Goal: Task Accomplishment & Management: Complete application form

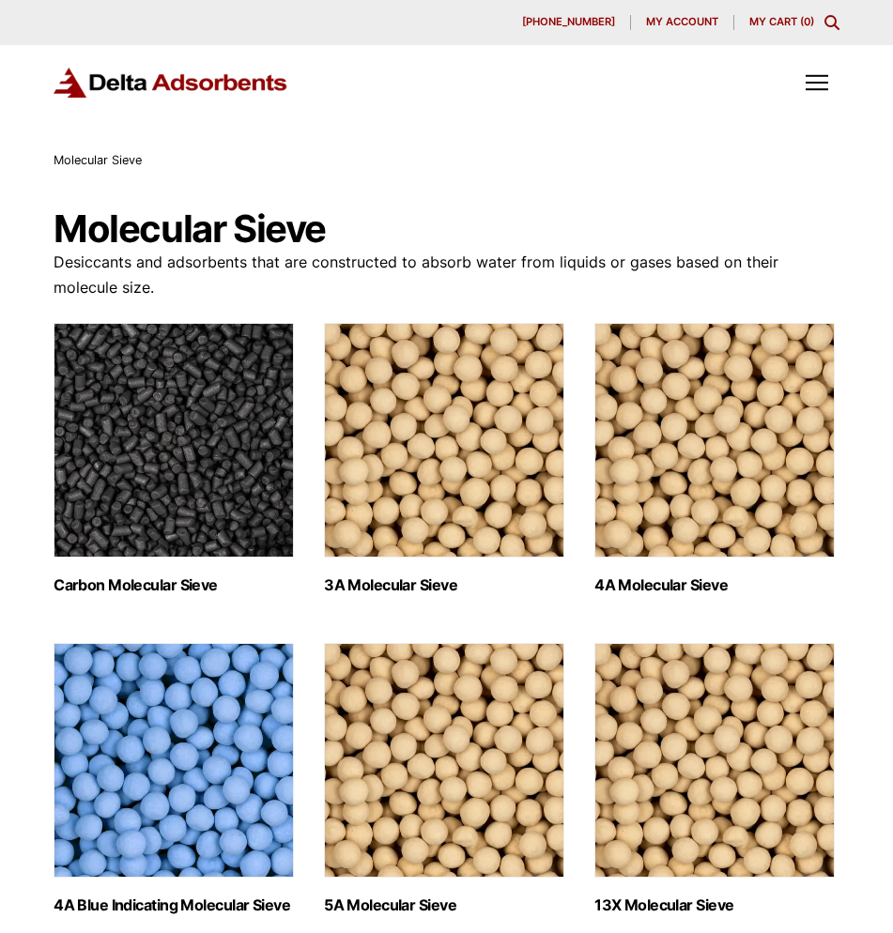
click at [276, 82] on img at bounding box center [171, 83] width 235 height 31
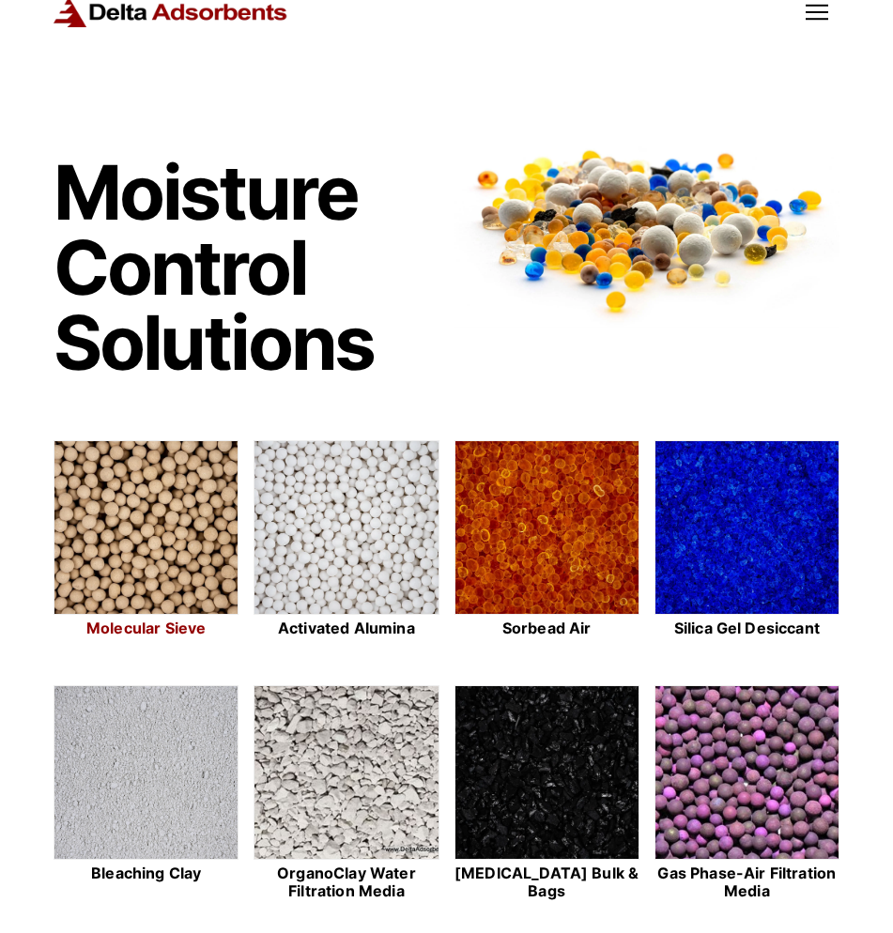
scroll to position [188, 0]
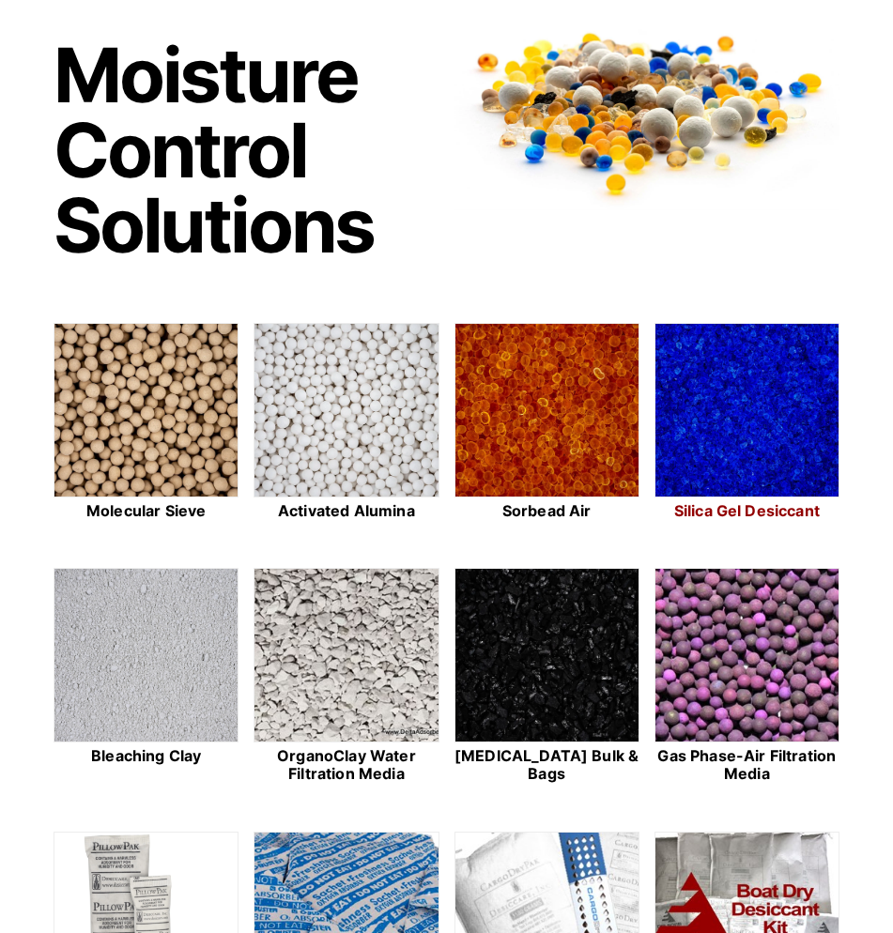
click at [711, 405] on img at bounding box center [746, 411] width 183 height 175
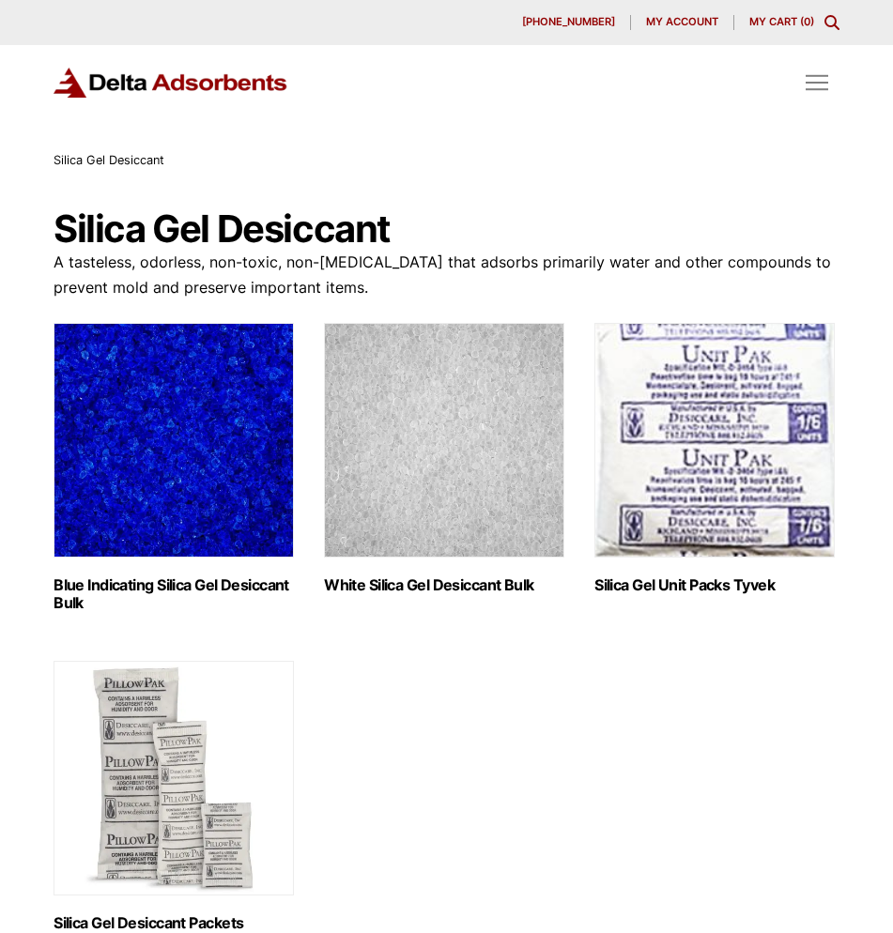
click at [822, 75] on span "Toggle Off Canvas Content" at bounding box center [817, 83] width 23 height 16
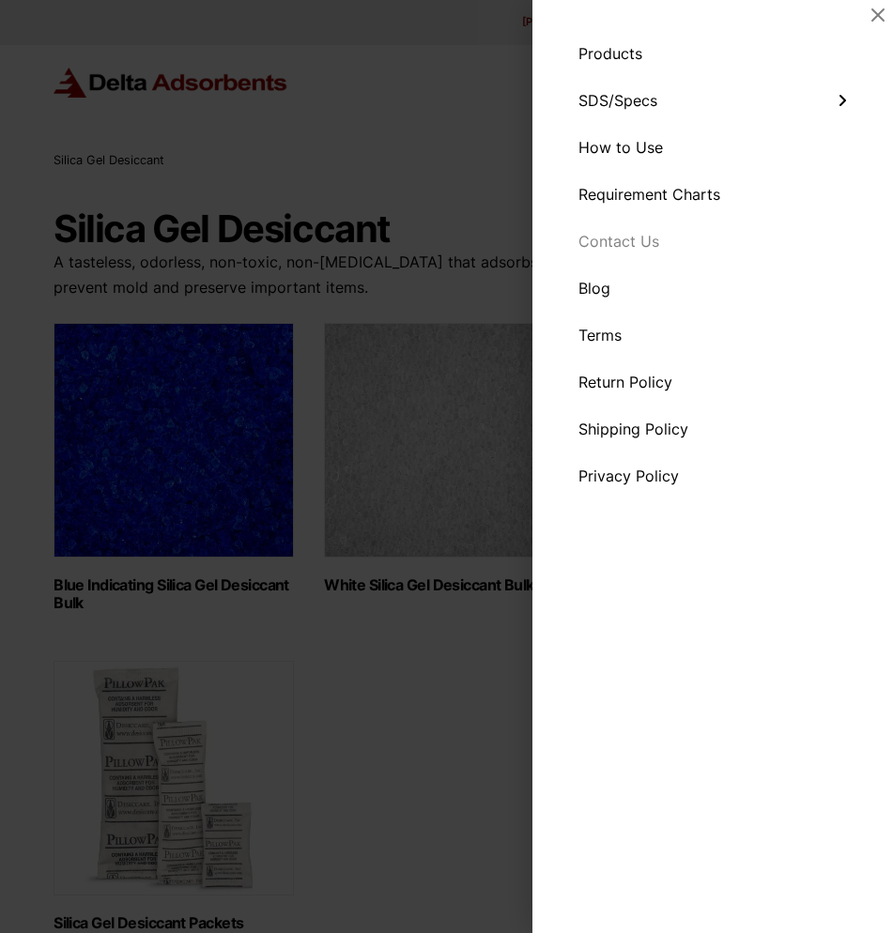
click at [623, 243] on span "Contact Us" at bounding box center [618, 241] width 81 height 15
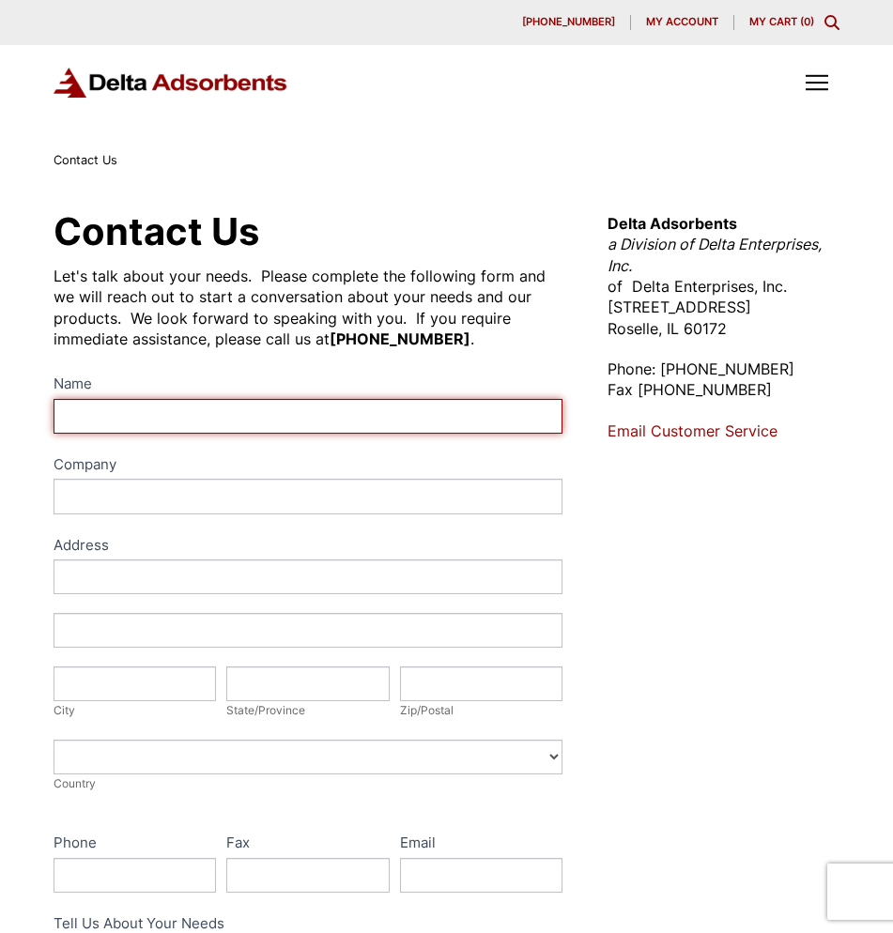
click at [367, 401] on input "Name" at bounding box center [308, 416] width 509 height 35
type input "[PERSON_NAME]"
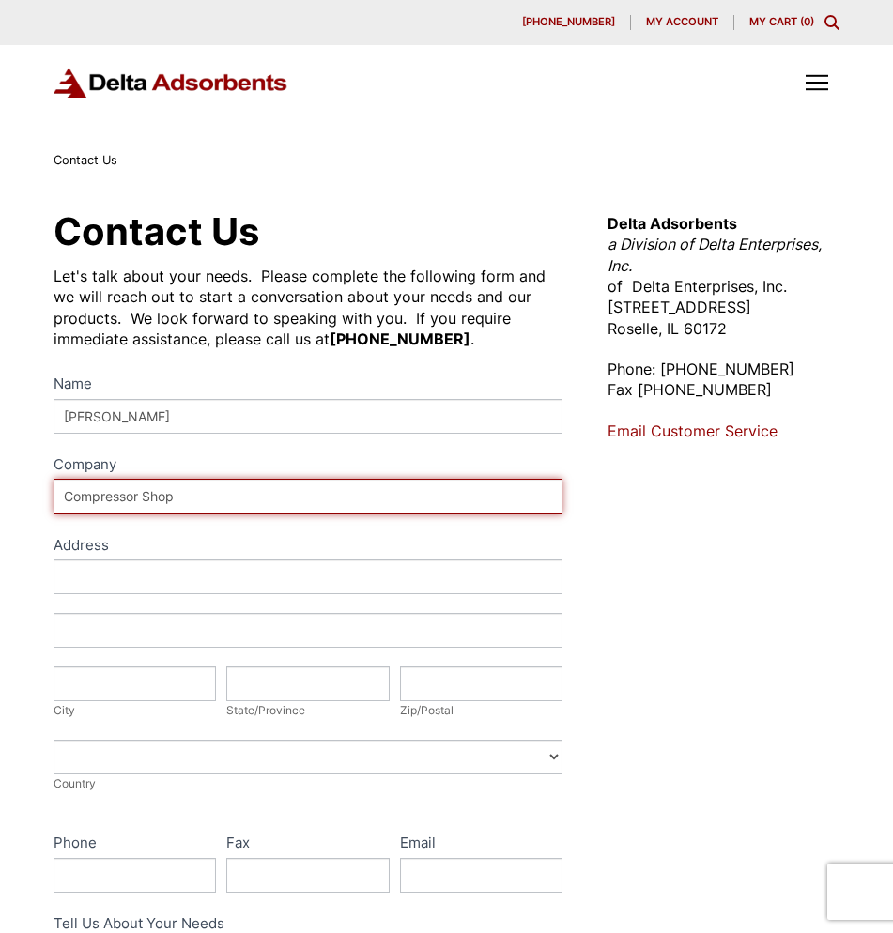
type input "Compressor Shop"
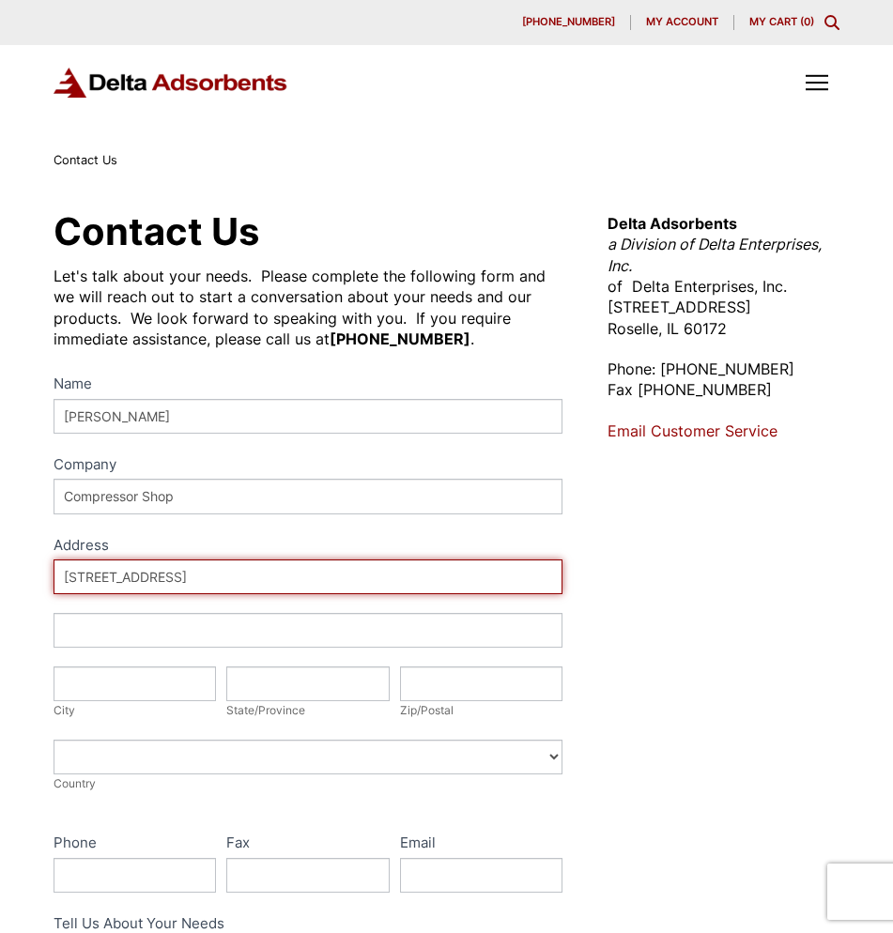
type input "[STREET_ADDRESS]"
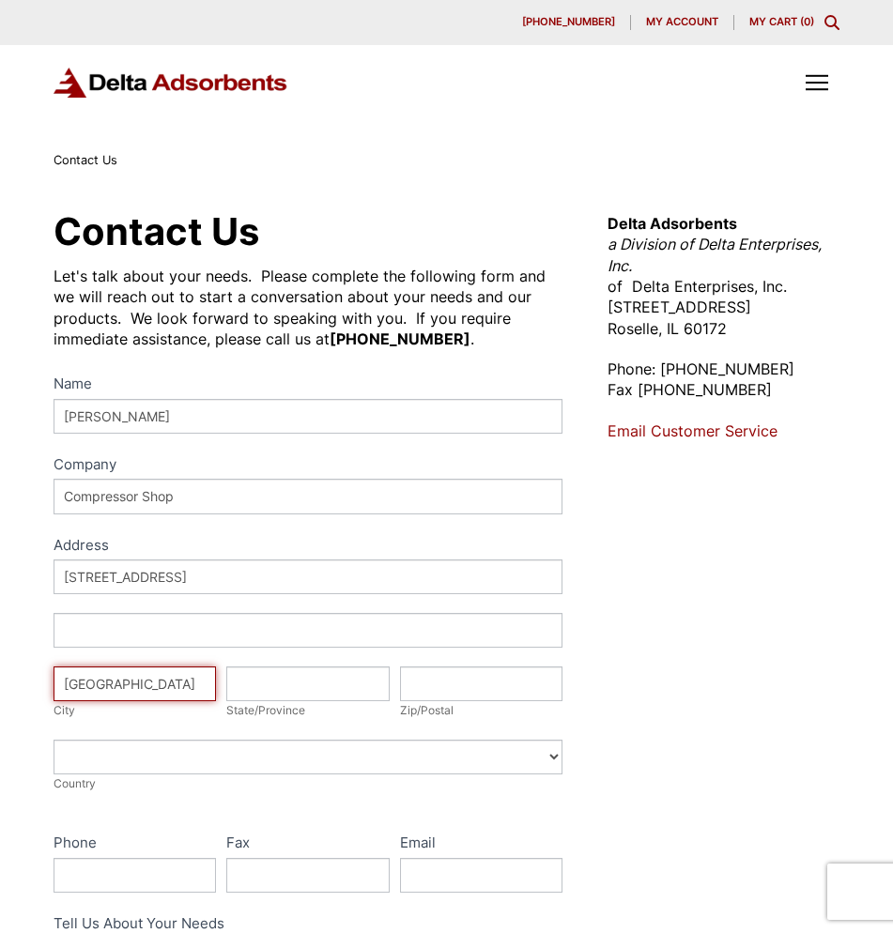
type input "[GEOGRAPHIC_DATA]"
type input "IN"
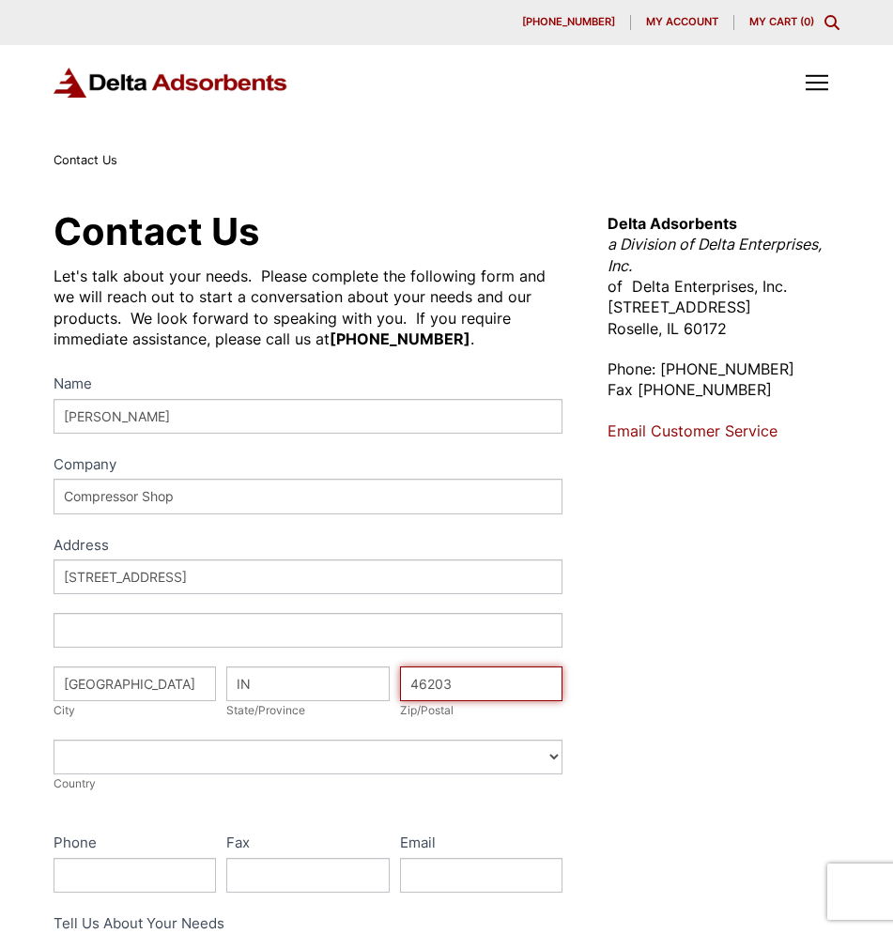
type input "46203"
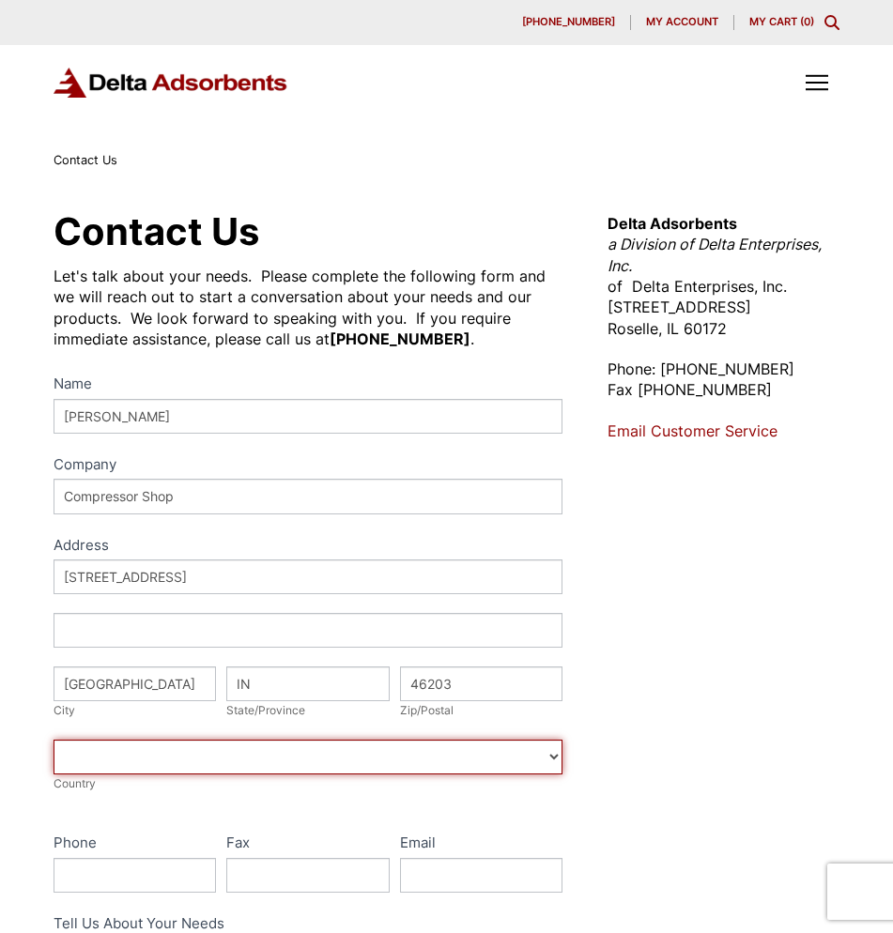
select select "United States"
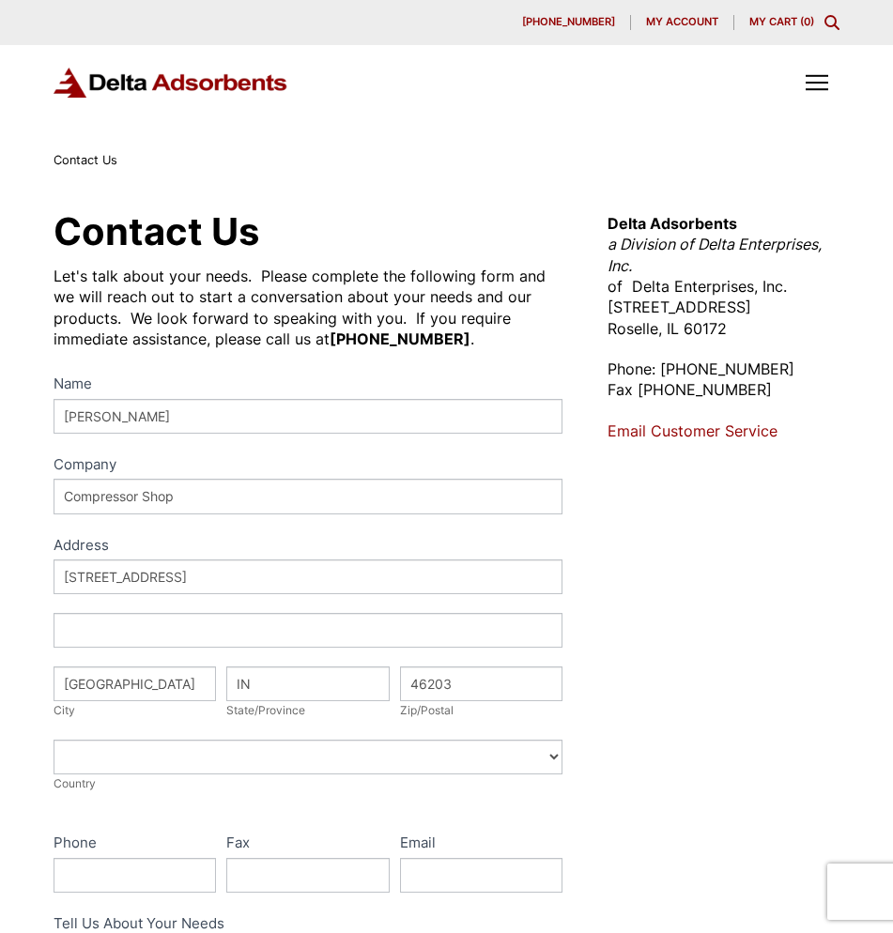
click at [299, 845] on label "Fax" at bounding box center [307, 844] width 162 height 27
click at [299, 858] on input "Fax" at bounding box center [307, 875] width 162 height 35
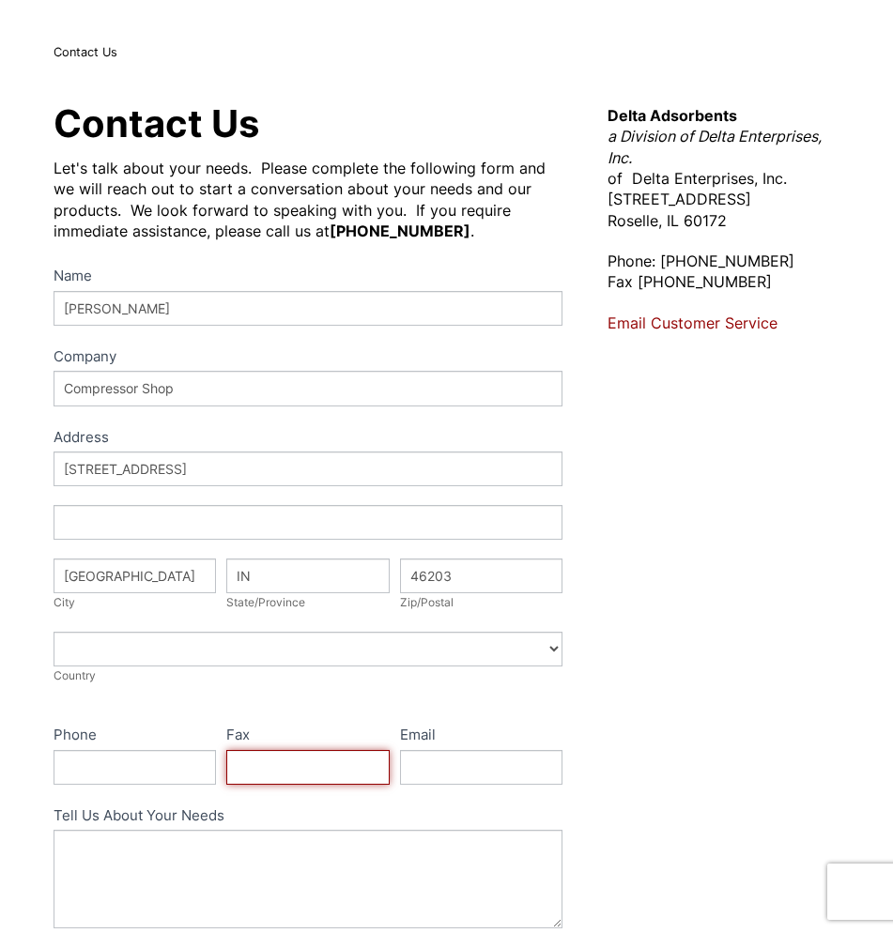
scroll to position [188, 0]
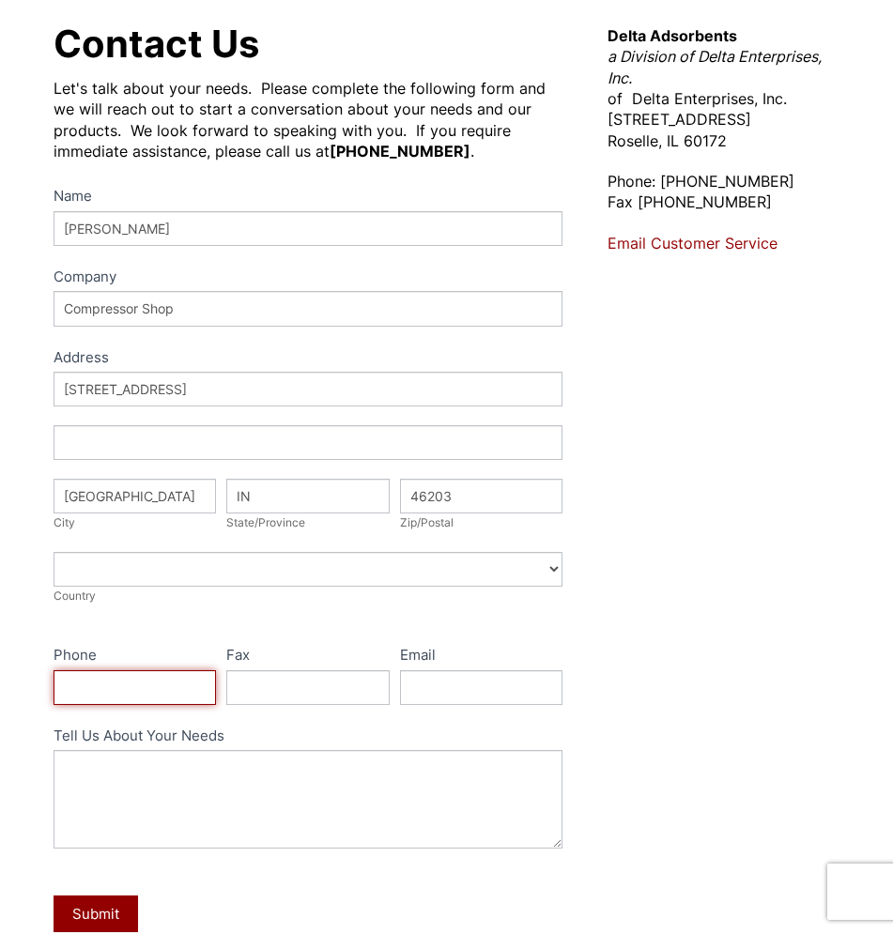
click at [163, 679] on input "Phone" at bounding box center [135, 687] width 162 height 35
drag, startPoint x: 196, startPoint y: 684, endPoint x: -96, endPoint y: 663, distance: 292.7
click at [0, 663] on html "Our website has detected that you are using an outdated browser that will preve…" at bounding box center [446, 720] width 893 height 1817
paste input "855-244-3786"
type input "855-244-3786"
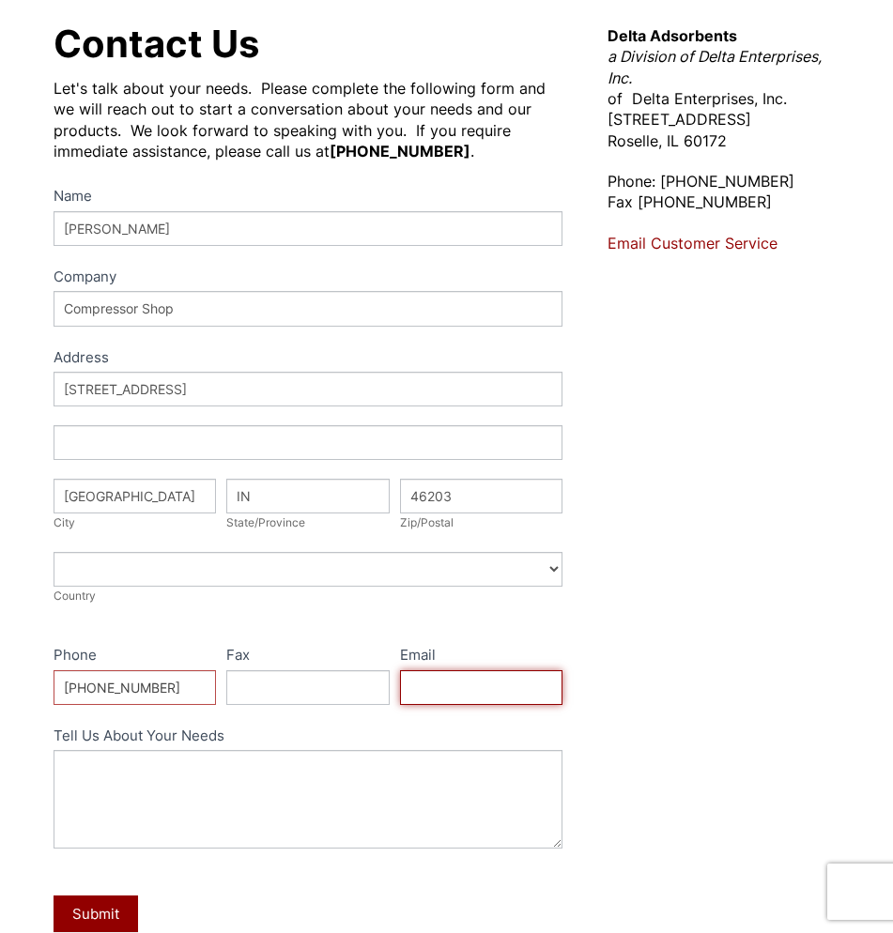
click at [463, 681] on input "Email" at bounding box center [481, 687] width 162 height 35
type input "sales@CompressorShop.com"
drag, startPoint x: 473, startPoint y: 709, endPoint x: 462, endPoint y: 709, distance: 11.3
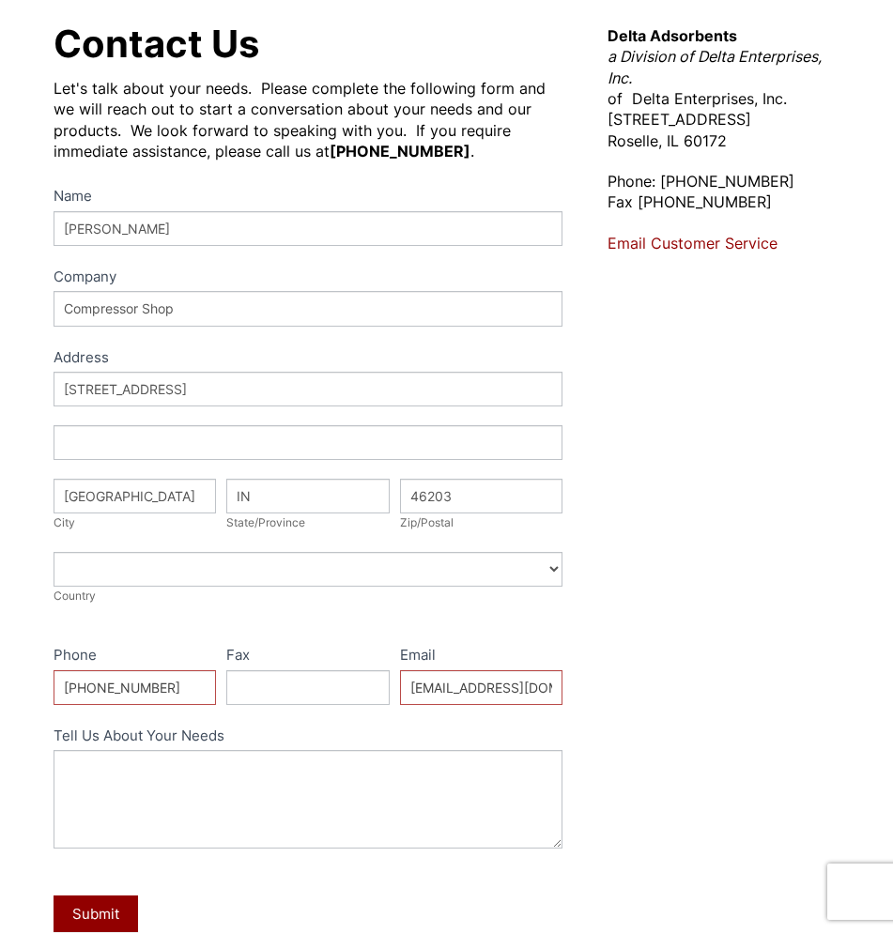
click at [462, 709] on div "Name Kevin Hood Company Compressor Shop Address Address Address 424 Shelby St A…" at bounding box center [308, 572] width 509 height 776
click at [468, 699] on input "sales@CompressorShop.com" at bounding box center [481, 687] width 162 height 35
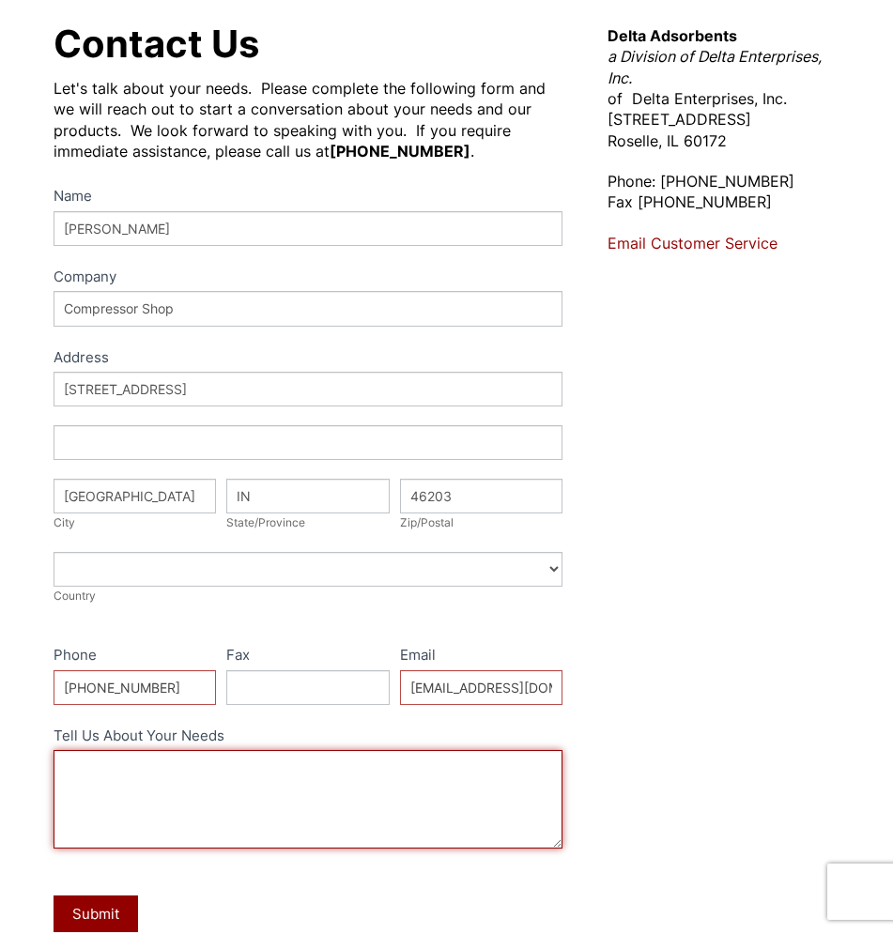
click at [276, 830] on textarea "Tell Us About Your Needs" at bounding box center [308, 799] width 509 height 99
click at [276, 830] on textarea "(10) Silica Gel Blue Indicating Beads 2 - 5 mm - 50 Pound Bags" at bounding box center [308, 799] width 509 height 99
click at [479, 773] on textarea "(10) Silica Gel Blue Indicating Beads 2 - 5 mm - 50 Pound Bags" at bounding box center [308, 799] width 509 height 99
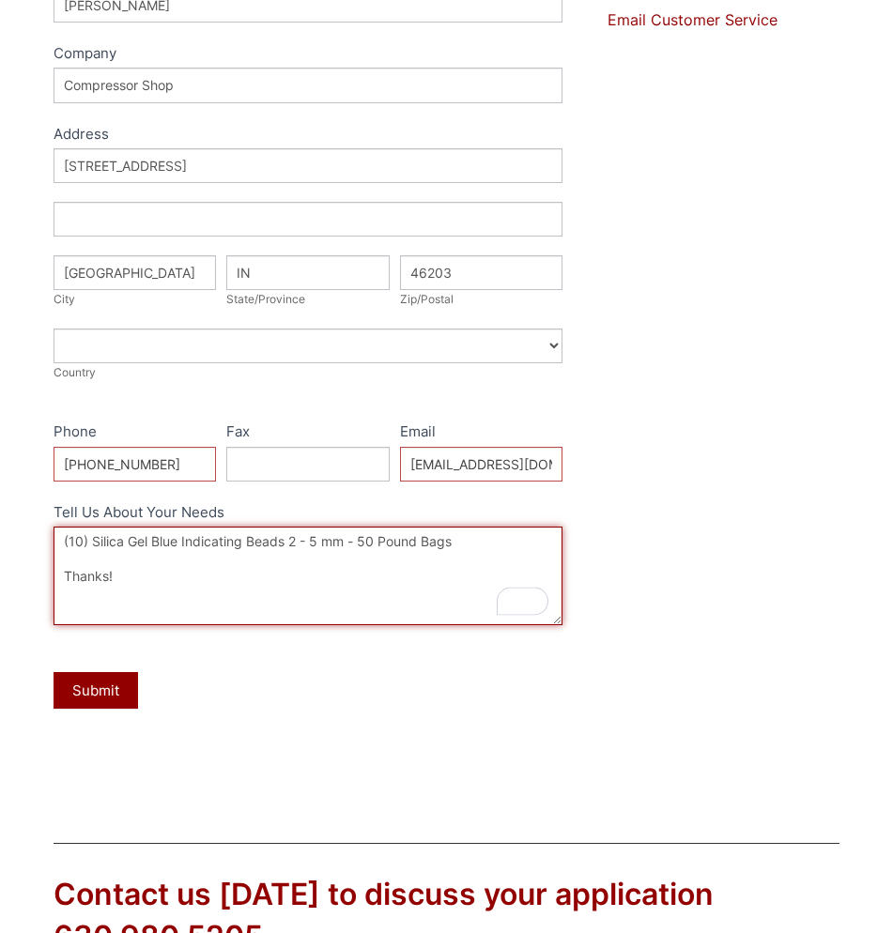
scroll to position [469, 0]
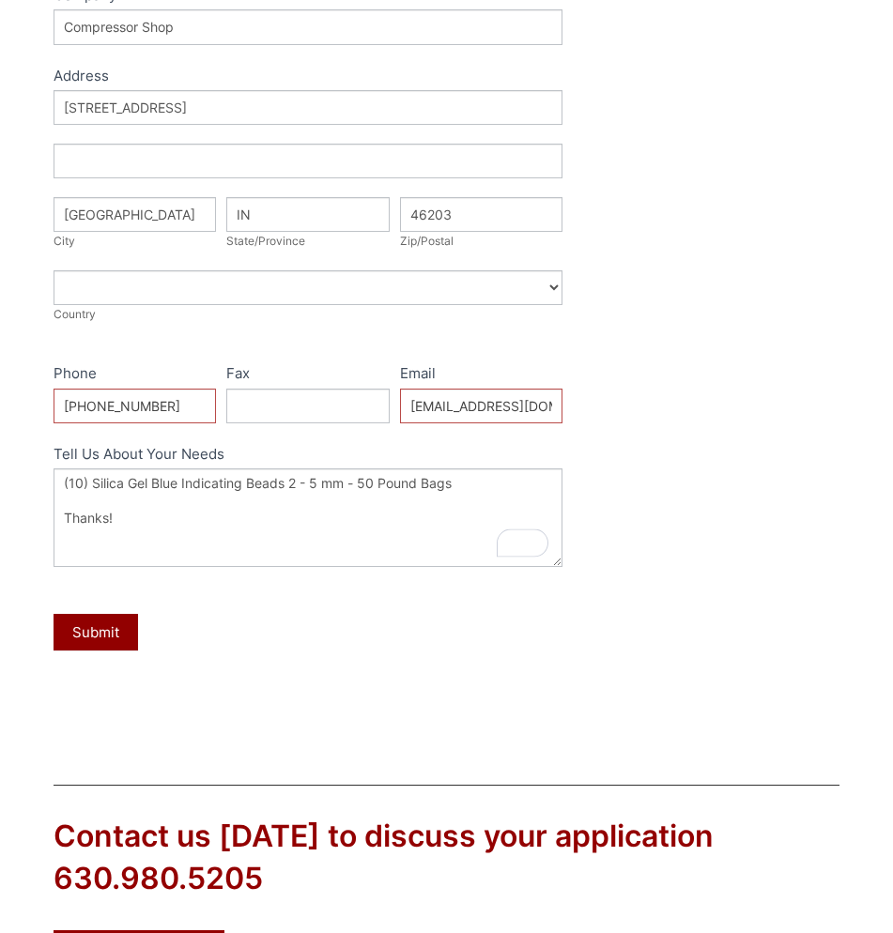
click at [152, 734] on div "Contact Us Let's talk about your needs. Please complete the following form and …" at bounding box center [446, 227] width 893 height 1053
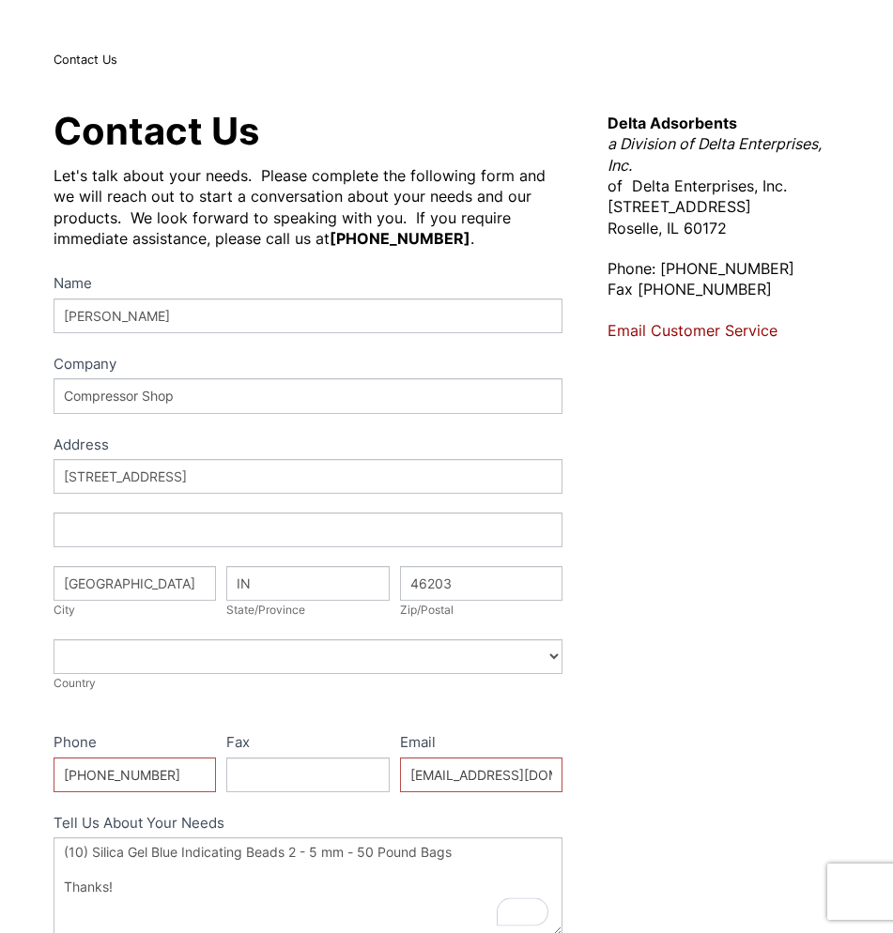
scroll to position [94, 0]
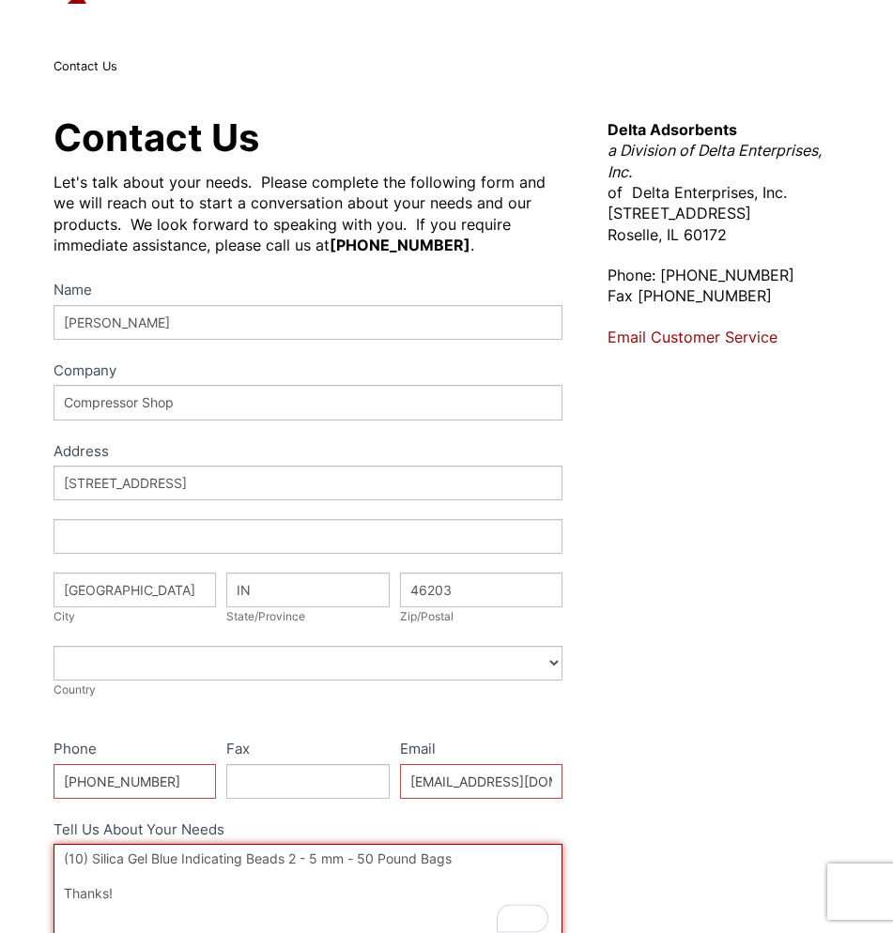
click at [313, 851] on textarea "(10) Silica Gel Blue Indicating Beads 2 - 5 mm - 50 Pound Bags Thanks!" at bounding box center [308, 893] width 509 height 99
click at [300, 859] on textarea "(10) Silica Gel Blue Indicating Beads 2 -5 mm - 50 Pound Bags Thanks!" at bounding box center [308, 893] width 509 height 99
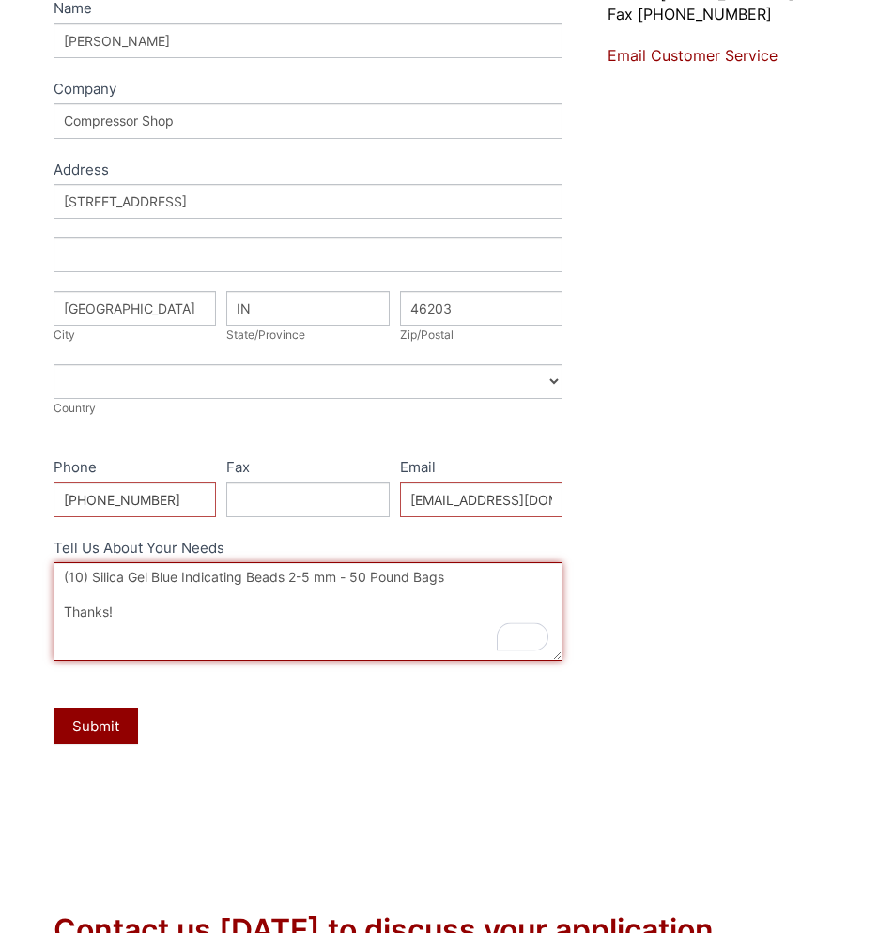
type textarea "(10) Silica Gel Blue Indicating Beads 2-5 mm - 50 Pound Bags Thanks!"
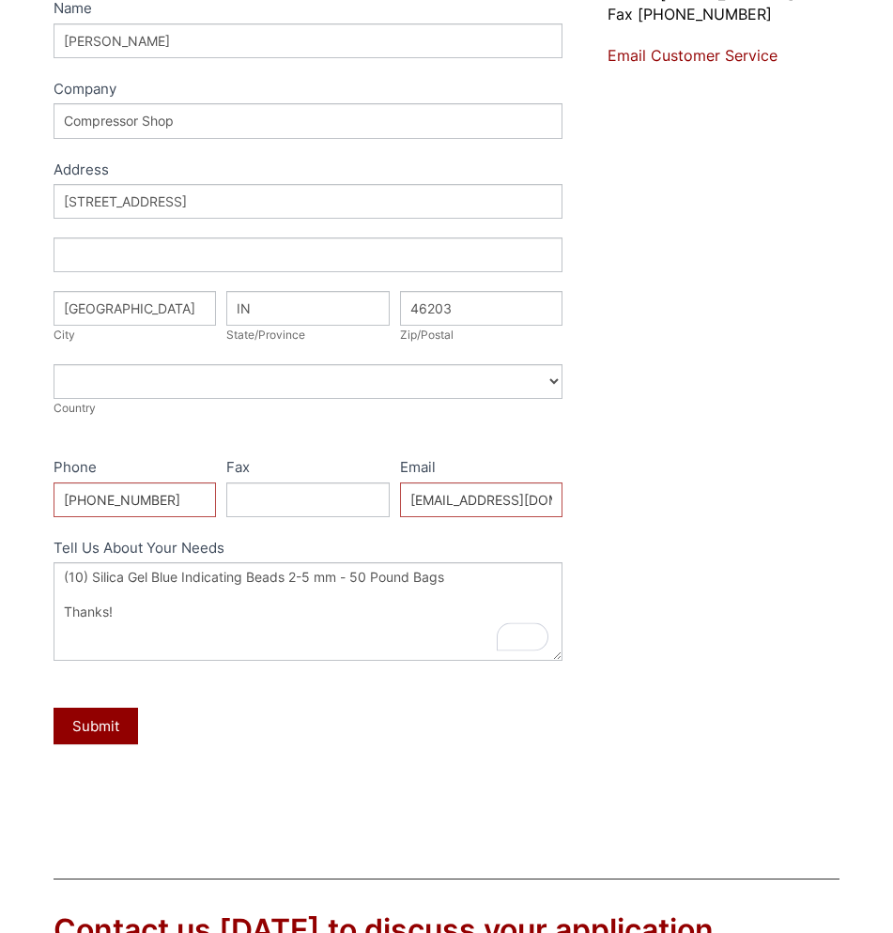
click at [283, 783] on fieldset "Contact Name Kevin Hood Company Compressor Shop Address Address Address 424 She…" at bounding box center [308, 391] width 509 height 791
click at [107, 727] on button "Submit" at bounding box center [96, 726] width 85 height 37
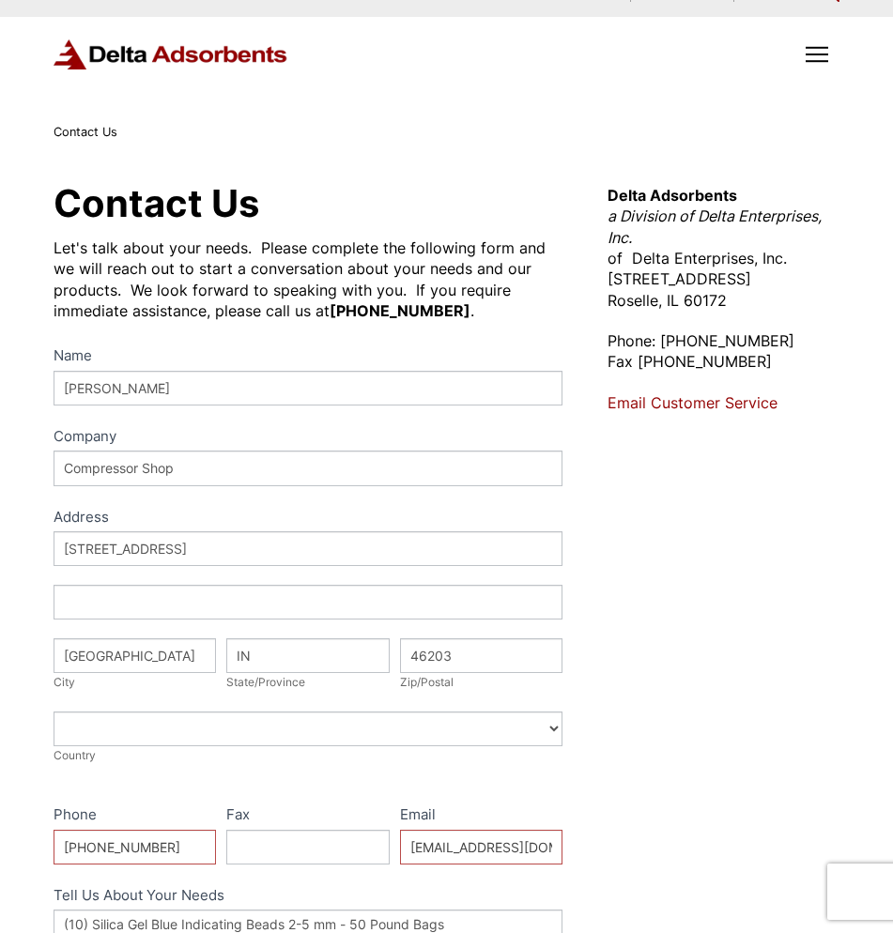
scroll to position [0, 0]
